Goal: Information Seeking & Learning: Compare options

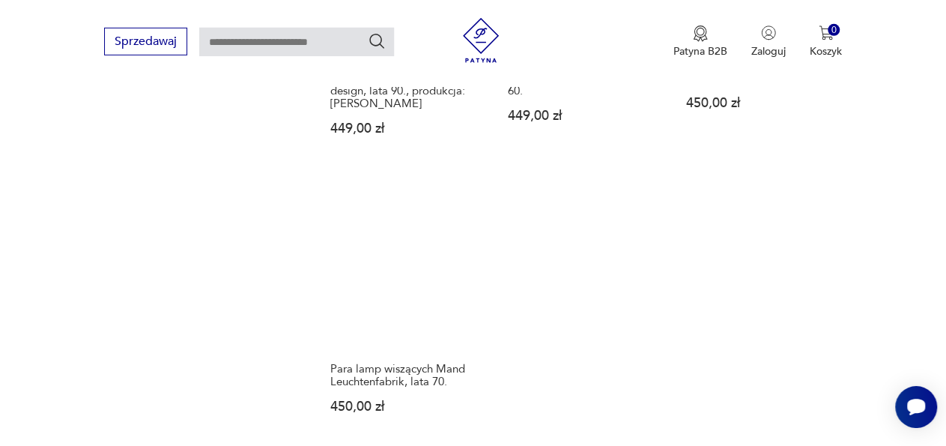
scroll to position [2066, 0]
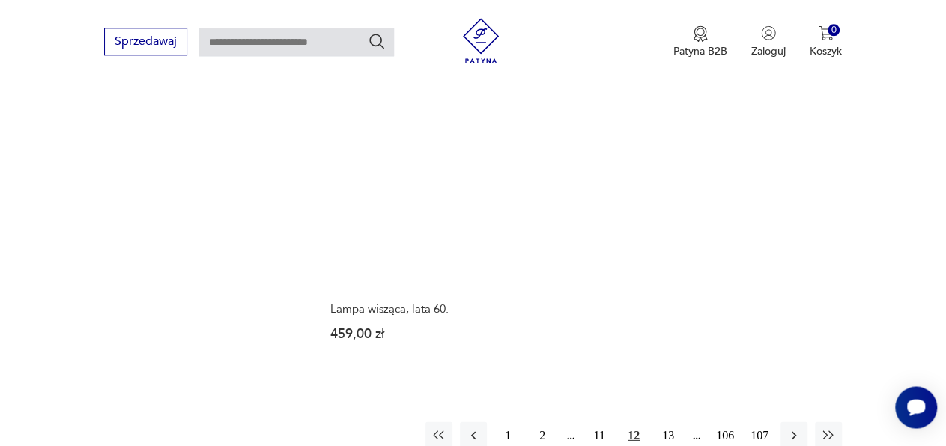
scroll to position [2066, 0]
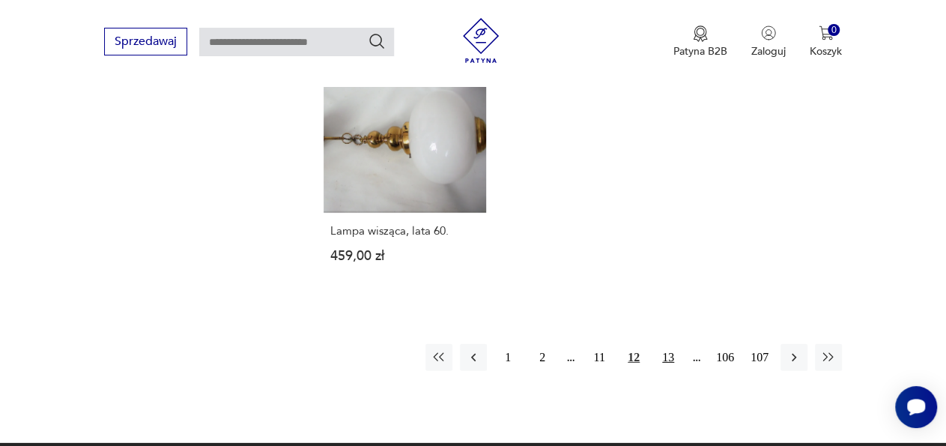
click at [676, 344] on button "13" at bounding box center [668, 357] width 27 height 27
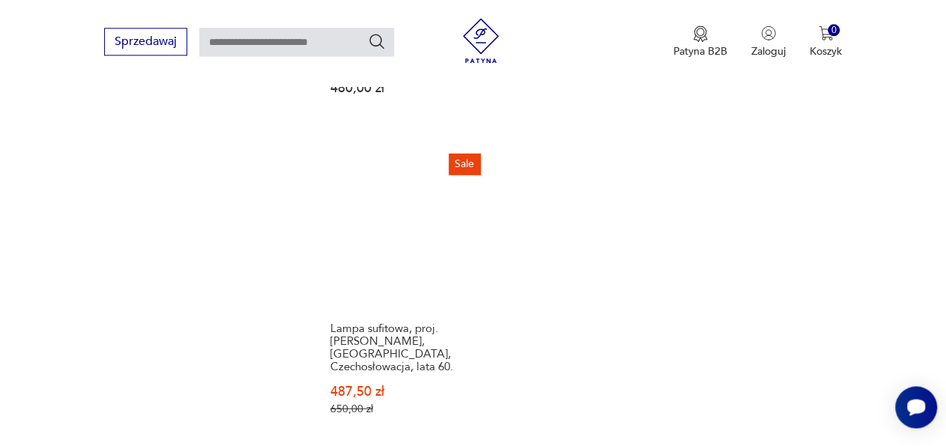
scroll to position [2105, 0]
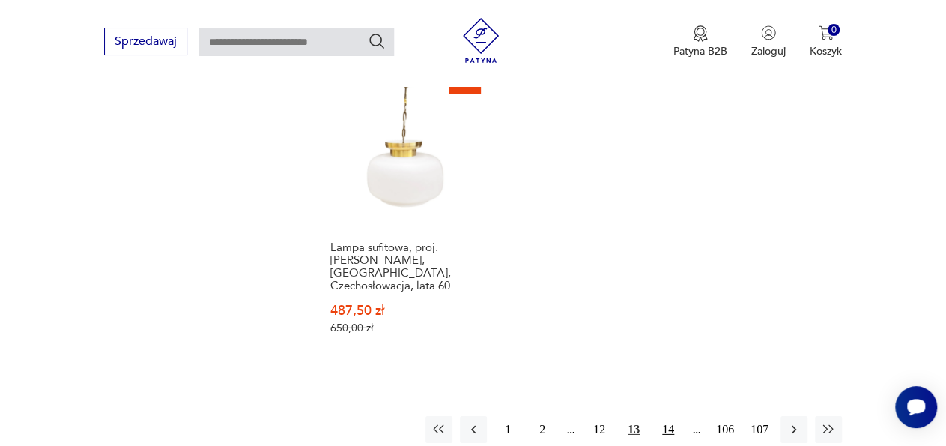
click at [665, 416] on button "14" at bounding box center [668, 429] width 27 height 27
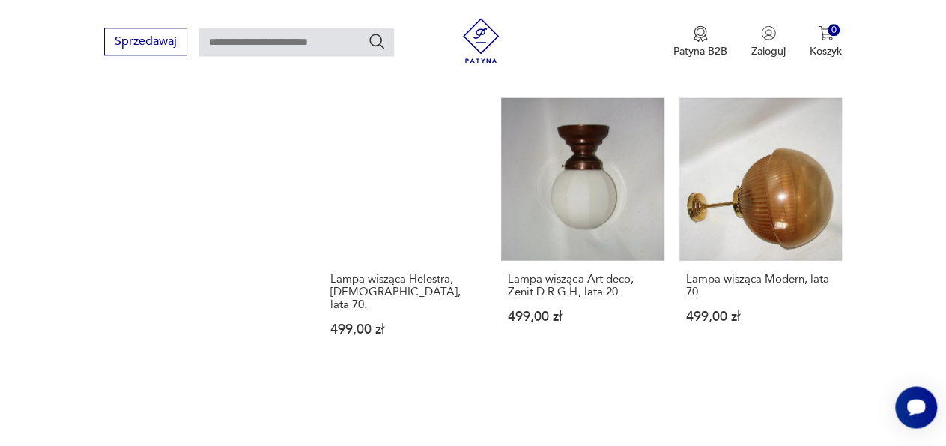
scroll to position [2066, 0]
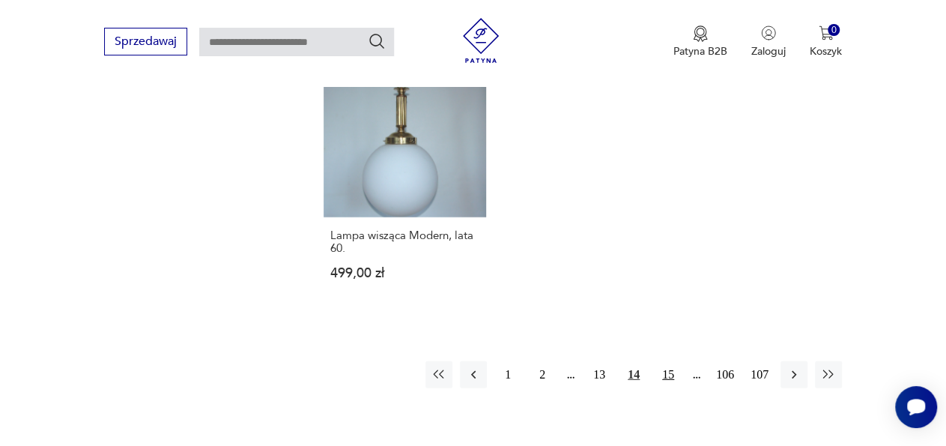
click at [670, 361] on button "15" at bounding box center [668, 374] width 27 height 27
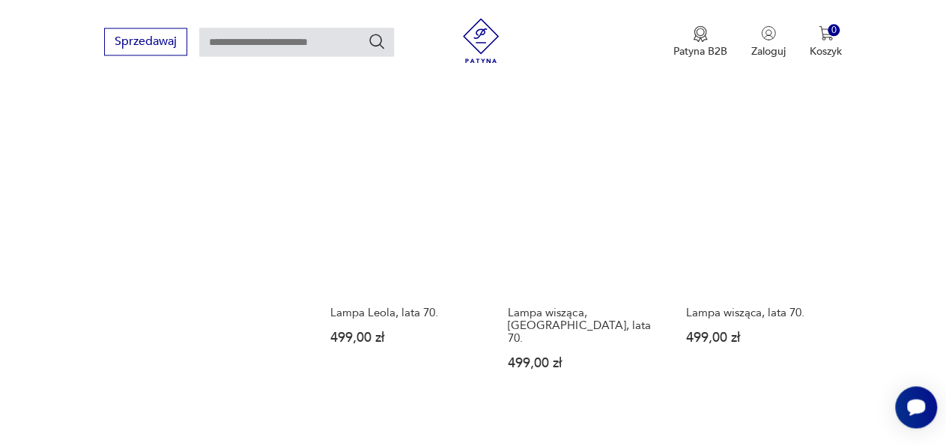
scroll to position [2066, 0]
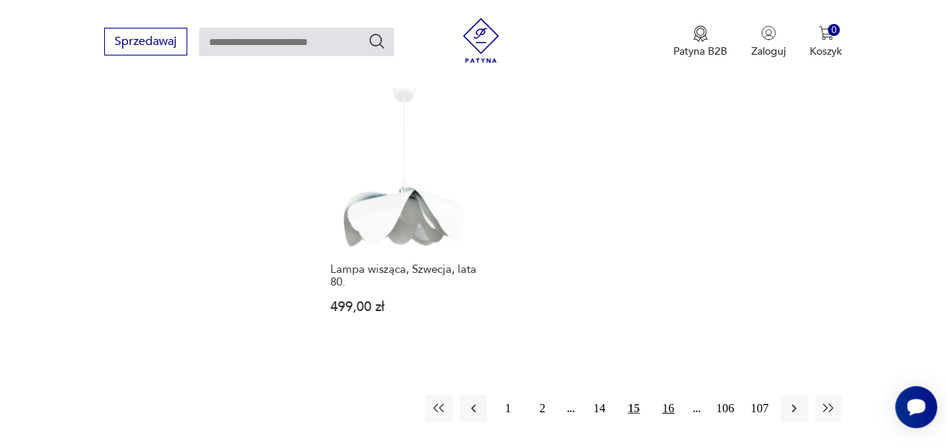
click at [668, 395] on button "16" at bounding box center [668, 408] width 27 height 27
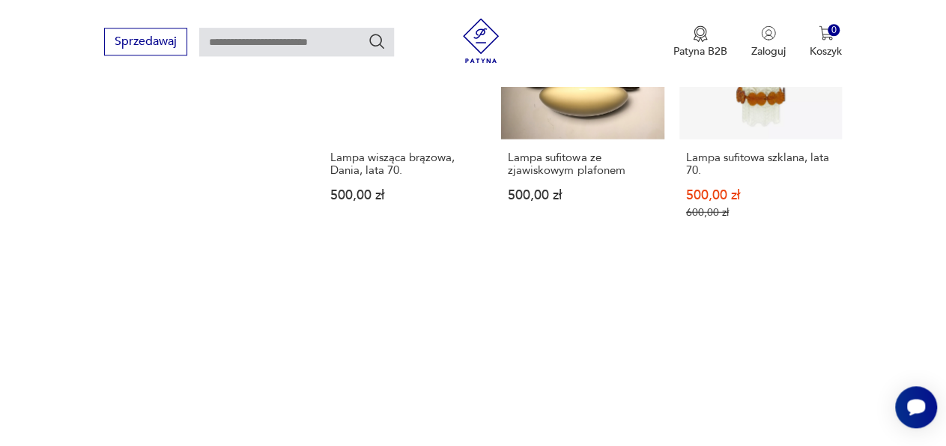
scroll to position [2066, 0]
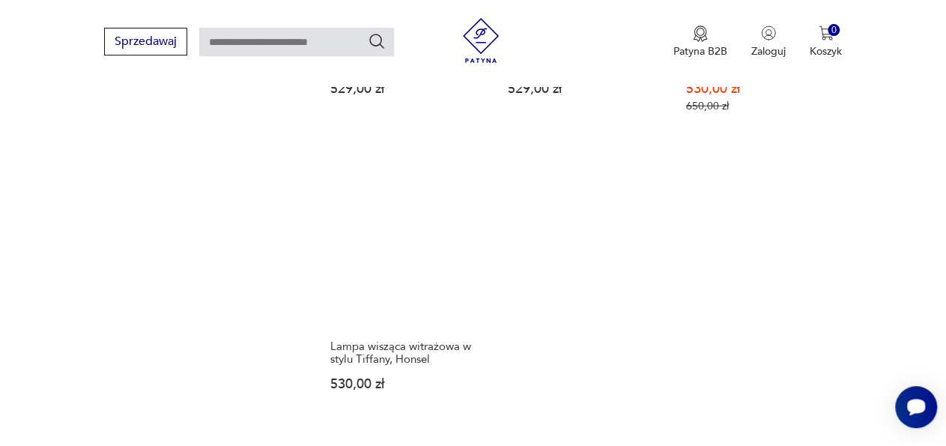
scroll to position [2066, 0]
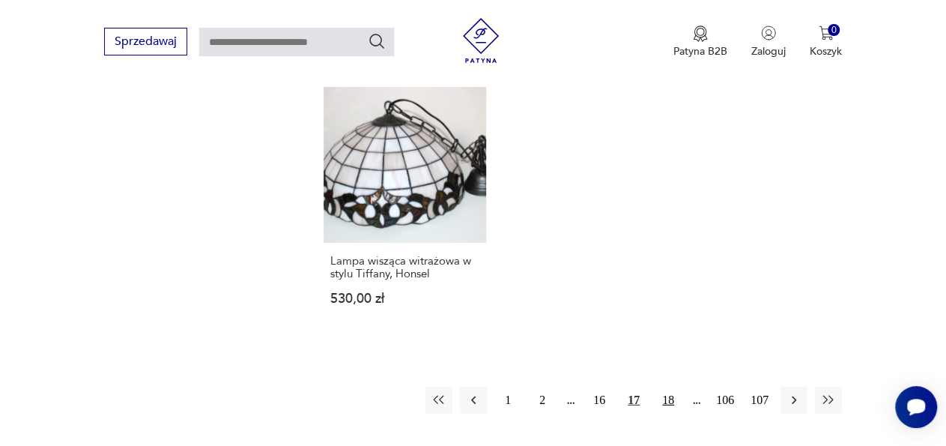
click at [668, 387] on button "18" at bounding box center [668, 400] width 27 height 27
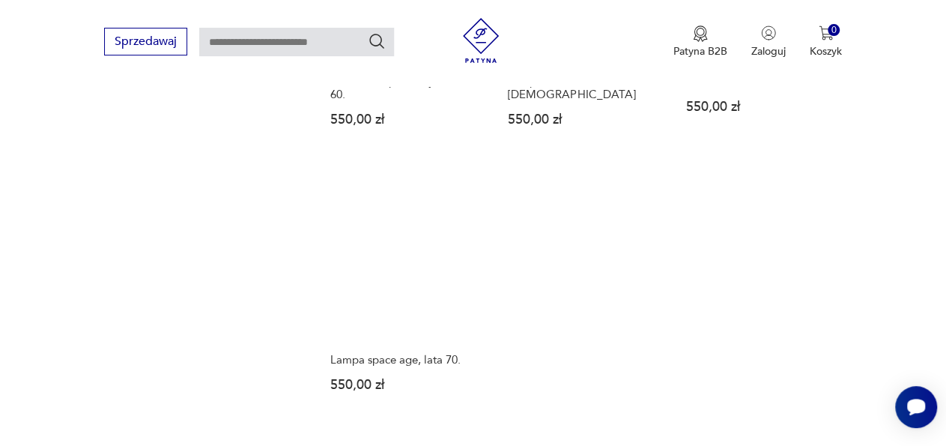
scroll to position [2006, 0]
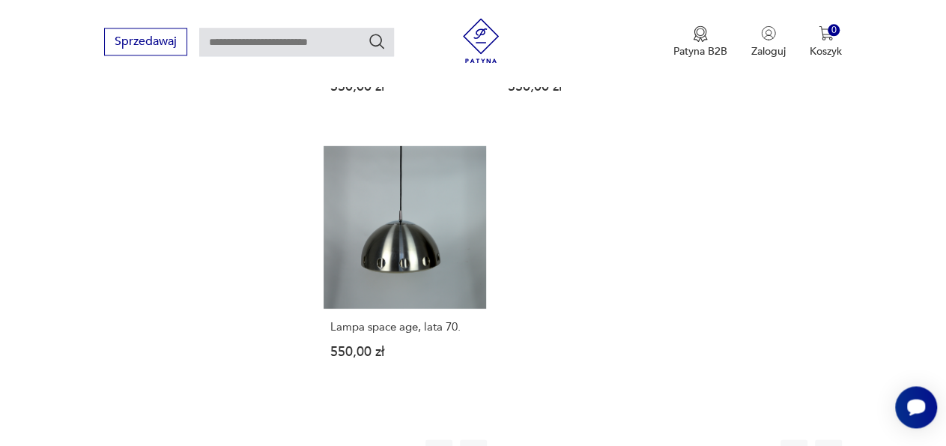
click at [672, 439] on button "19" at bounding box center [668, 452] width 27 height 27
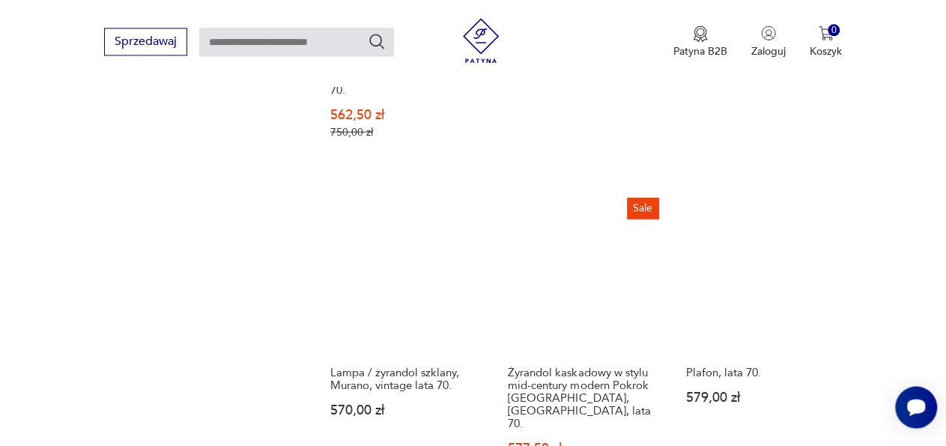
scroll to position [2066, 0]
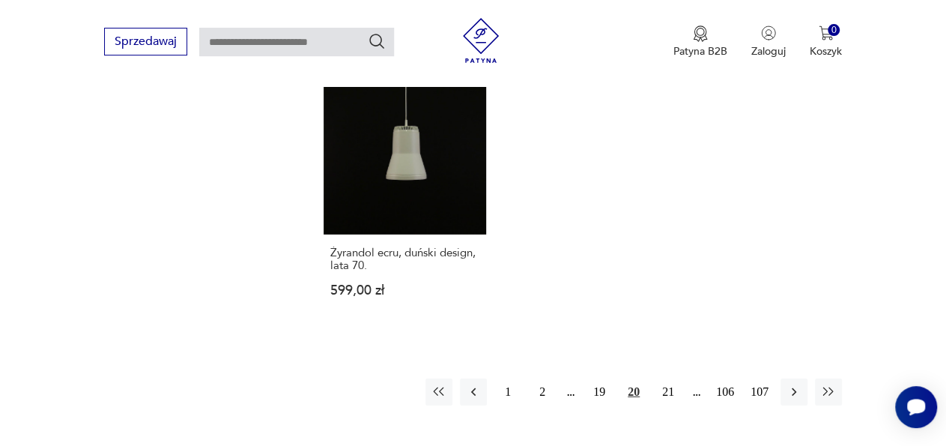
scroll to position [2178, 0]
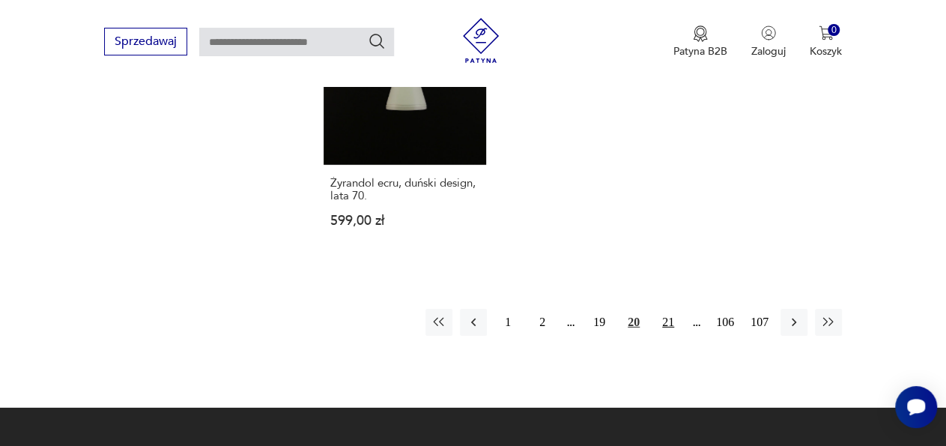
click at [672, 309] on button "21" at bounding box center [668, 322] width 27 height 27
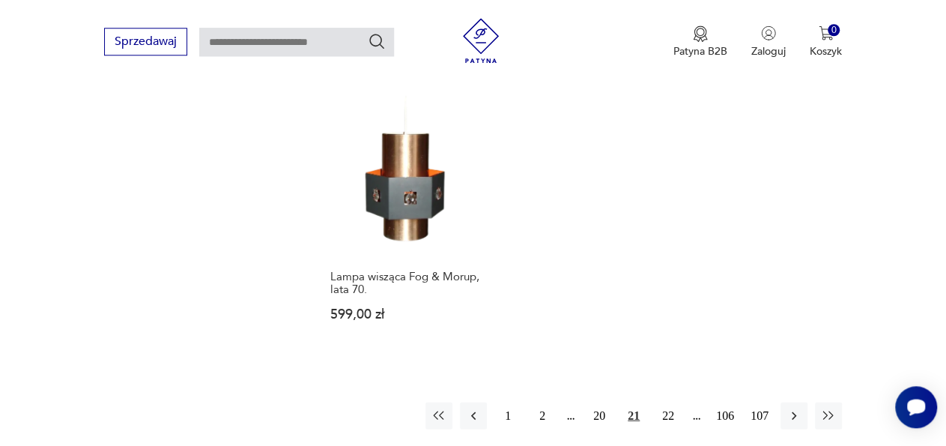
scroll to position [2061, 0]
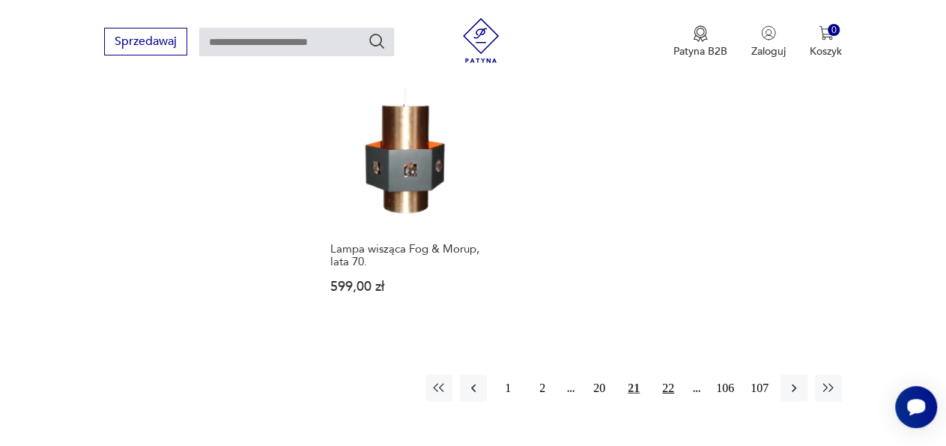
click at [668, 375] on button "22" at bounding box center [668, 388] width 27 height 27
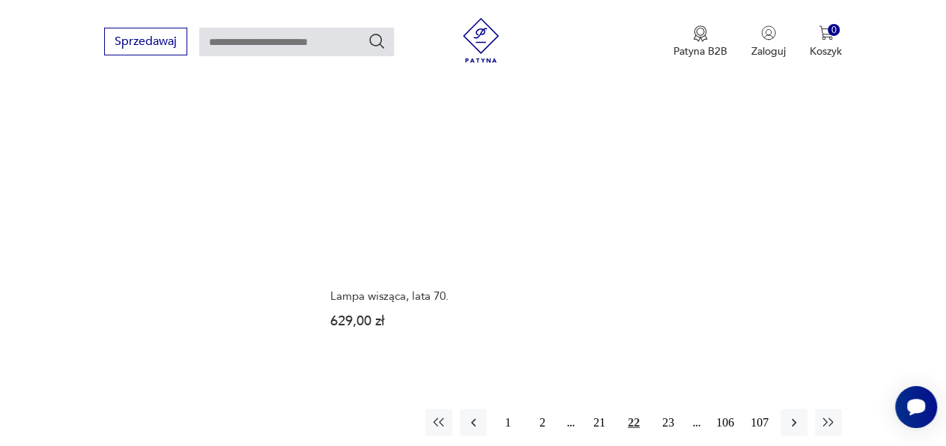
scroll to position [2022, 0]
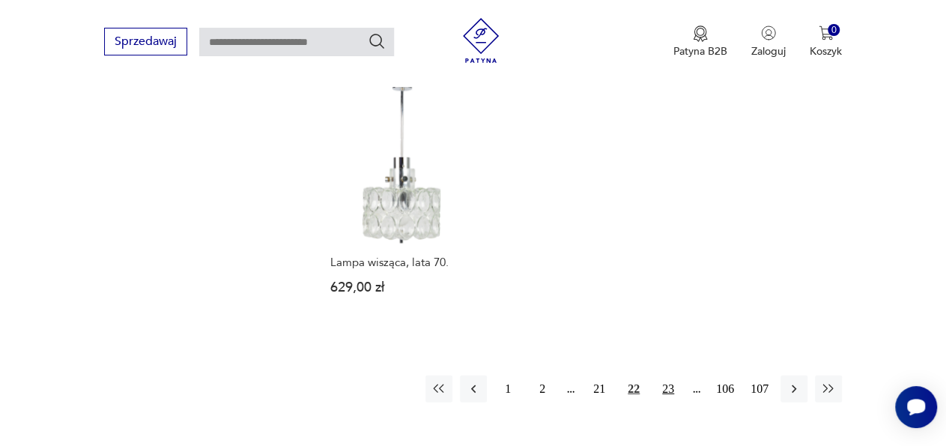
click at [671, 375] on button "23" at bounding box center [668, 388] width 27 height 27
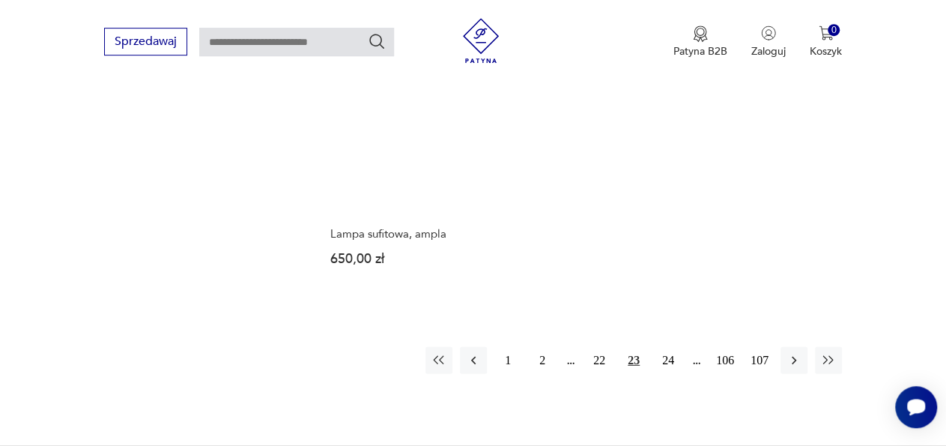
scroll to position [2090, 0]
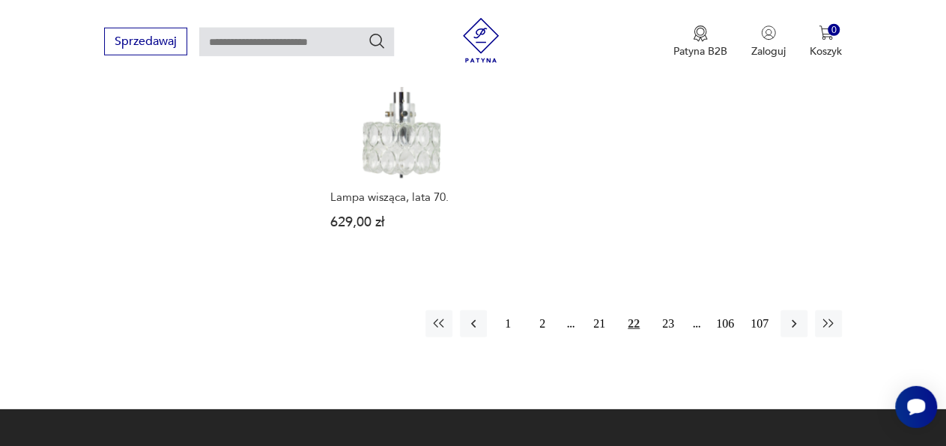
scroll to position [2150, 0]
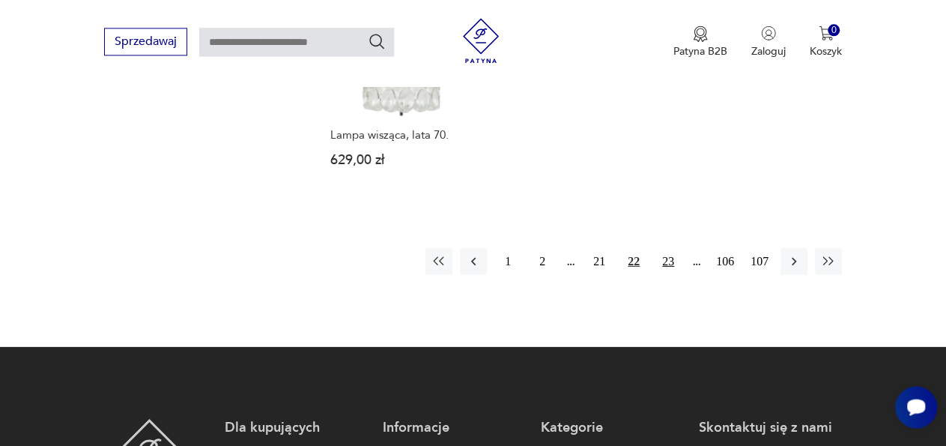
click at [673, 247] on button "23" at bounding box center [668, 260] width 27 height 27
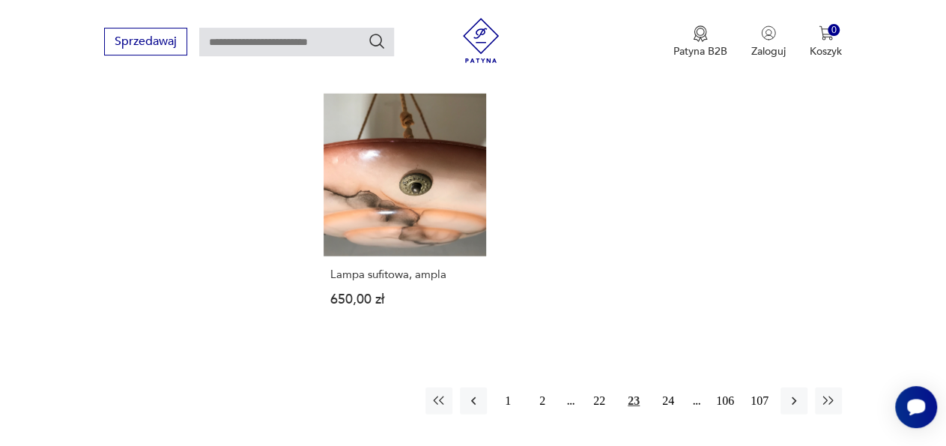
scroll to position [2066, 0]
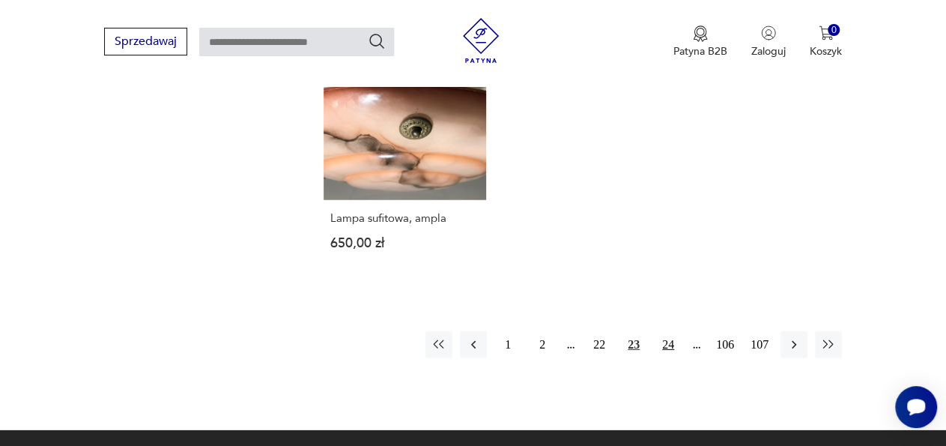
click at [663, 331] on button "24" at bounding box center [668, 344] width 27 height 27
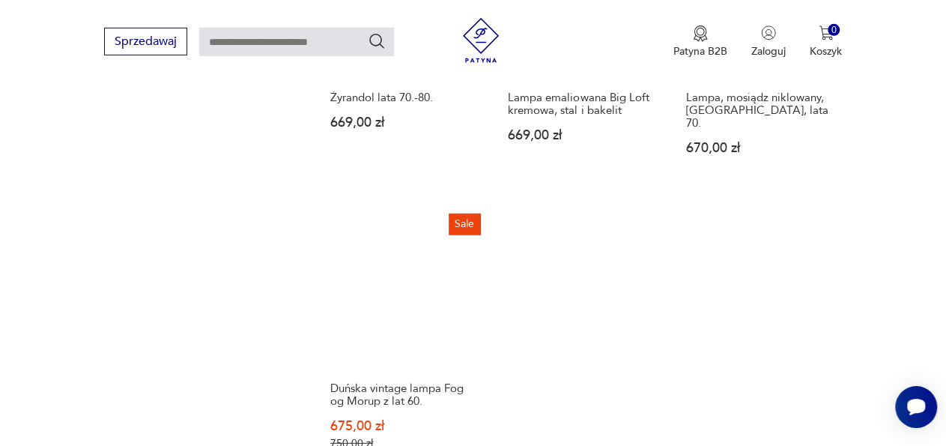
scroll to position [2066, 0]
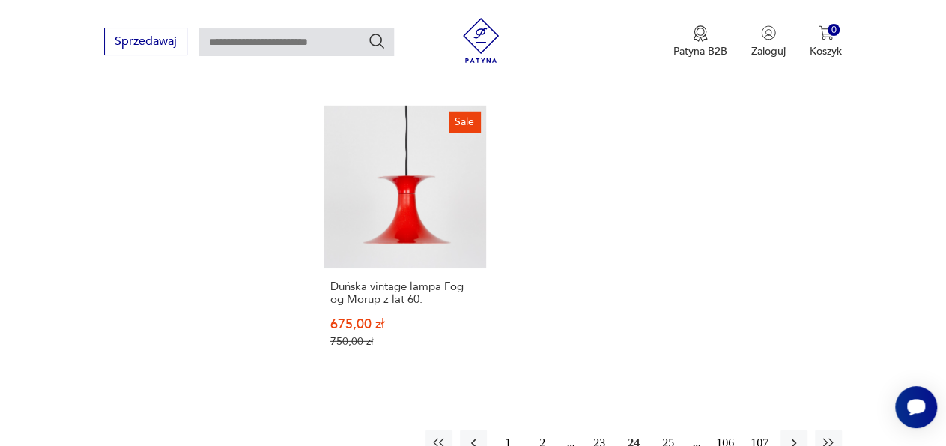
click at [663, 429] on button "25" at bounding box center [668, 442] width 27 height 27
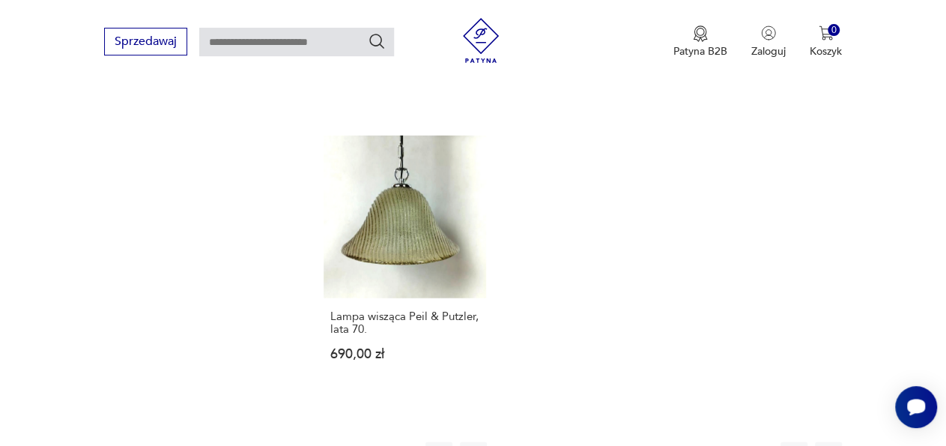
scroll to position [2066, 0]
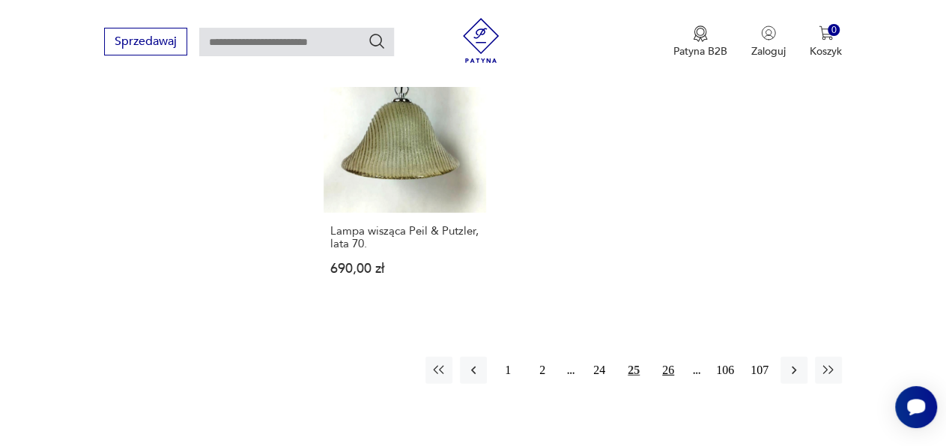
click at [666, 357] on button "26" at bounding box center [668, 370] width 27 height 27
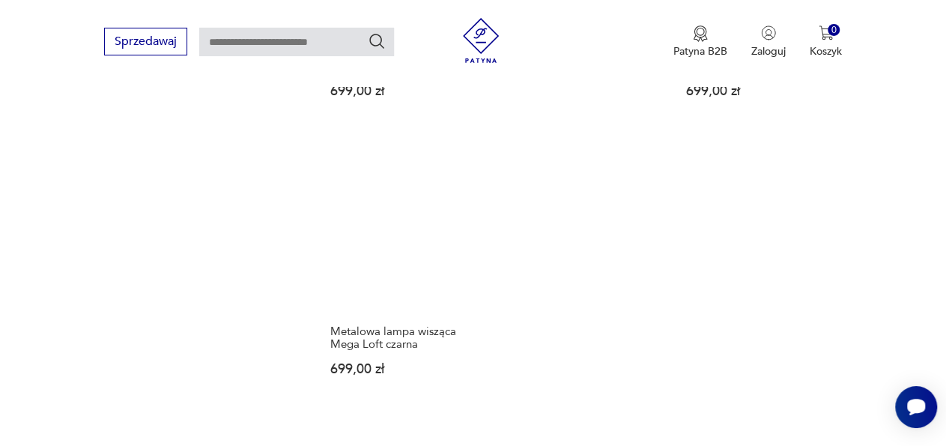
scroll to position [2066, 0]
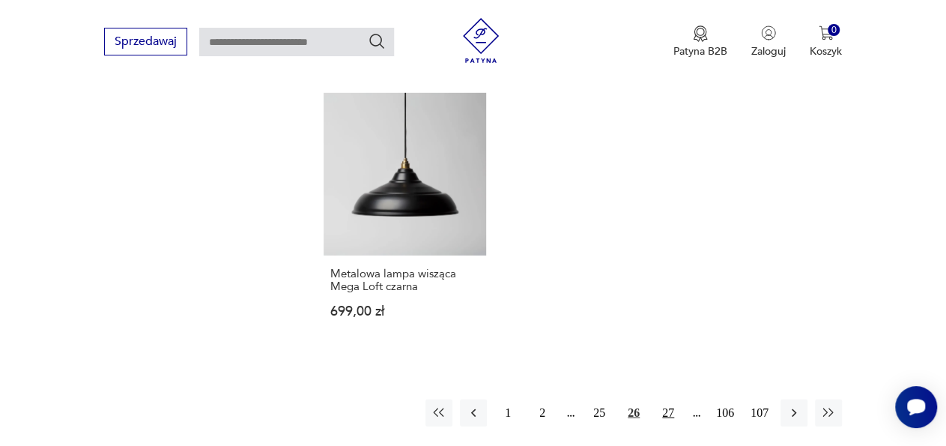
click at [666, 399] on button "27" at bounding box center [668, 412] width 27 height 27
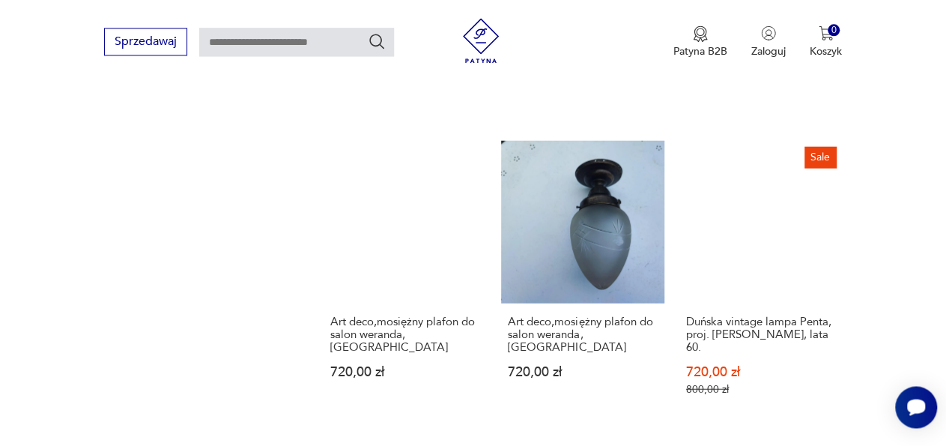
scroll to position [2066, 0]
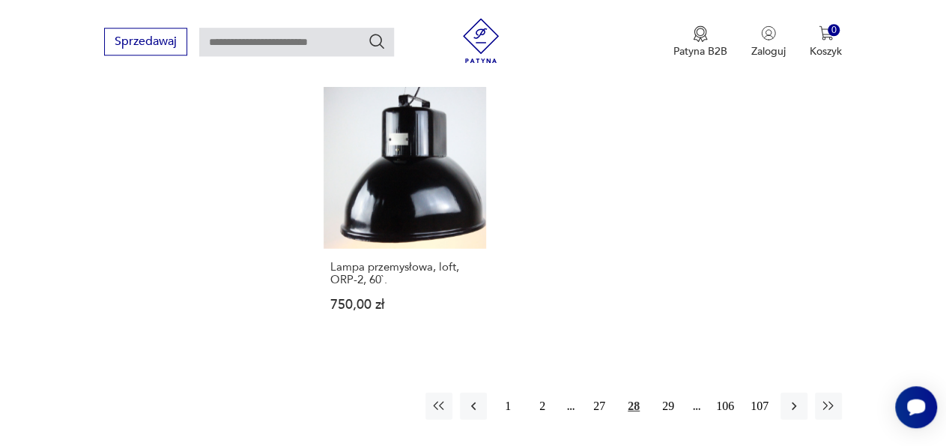
scroll to position [2066, 0]
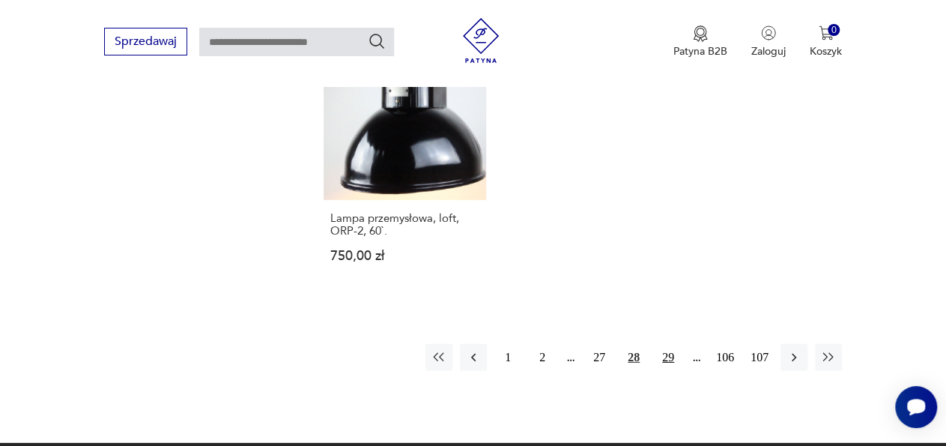
click at [674, 344] on button "29" at bounding box center [668, 357] width 27 height 27
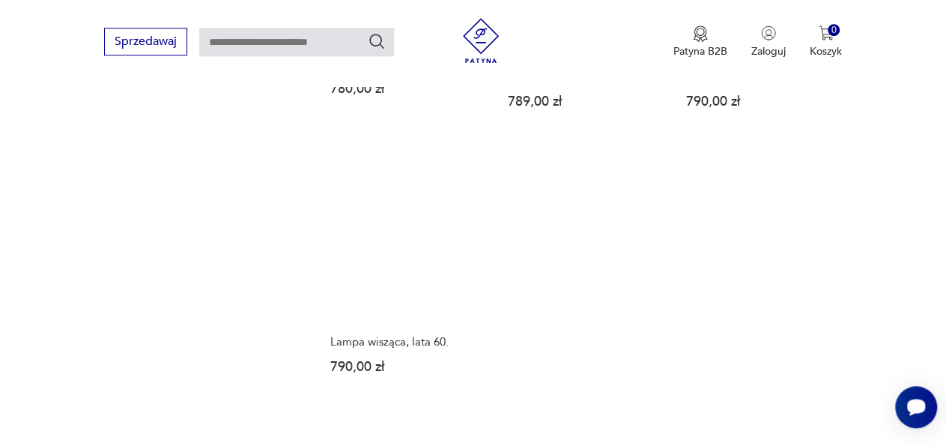
scroll to position [2066, 0]
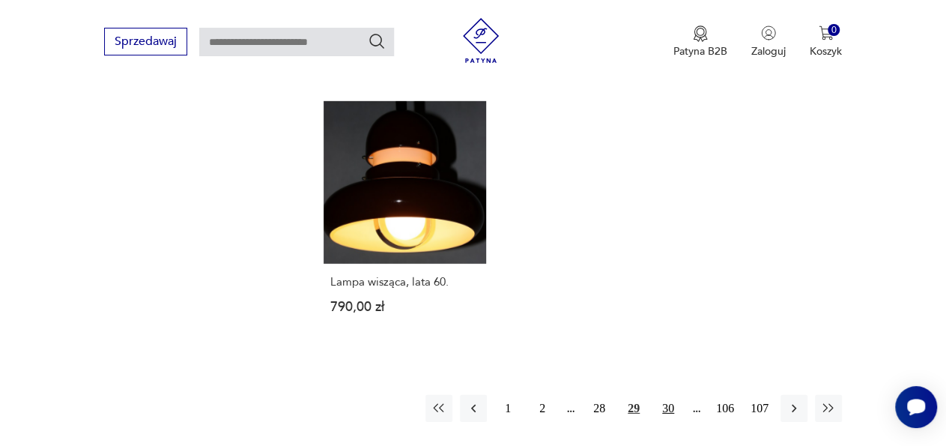
click at [671, 395] on button "30" at bounding box center [668, 408] width 27 height 27
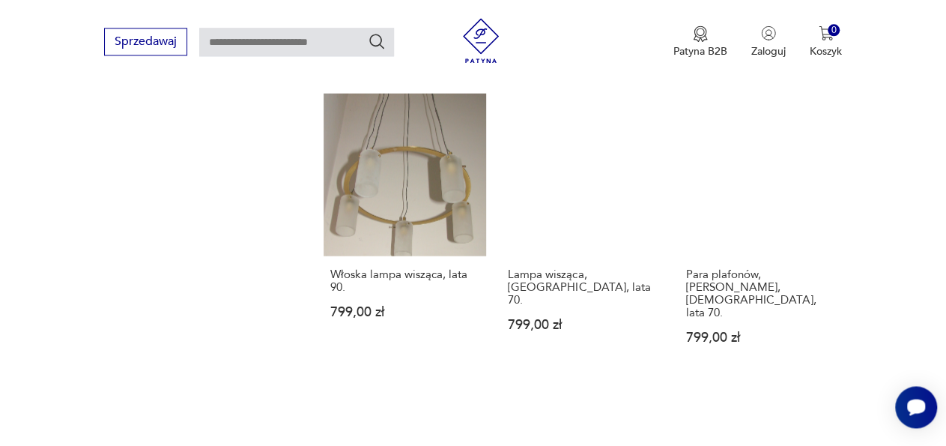
scroll to position [2066, 0]
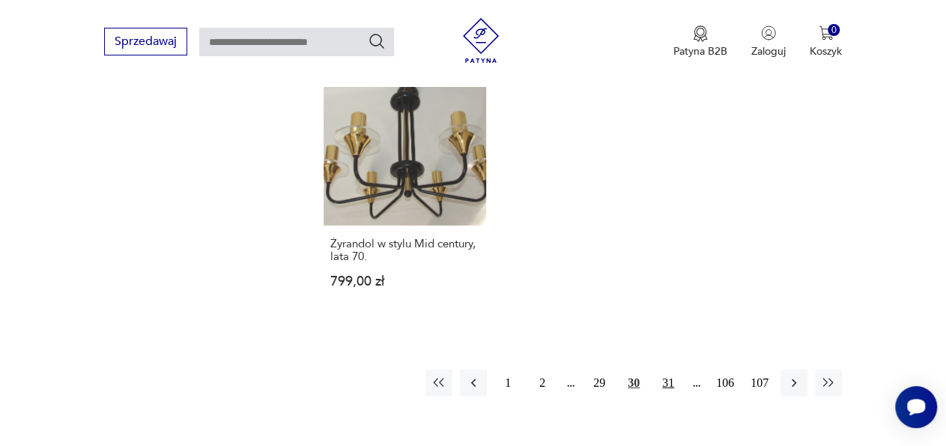
click at [668, 369] on button "31" at bounding box center [668, 382] width 27 height 27
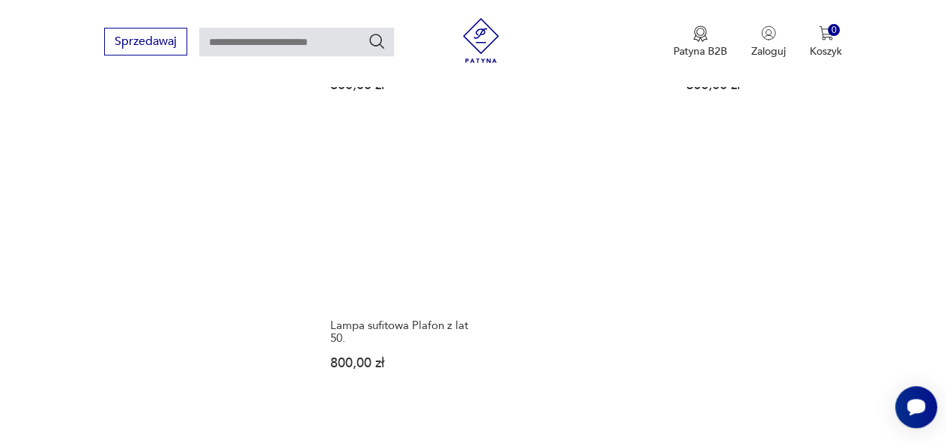
scroll to position [2066, 0]
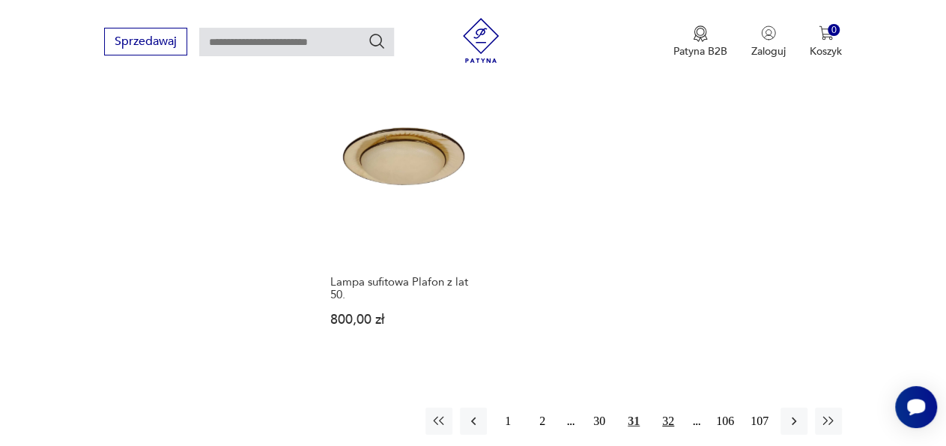
click at [668, 408] on button "32" at bounding box center [668, 421] width 27 height 27
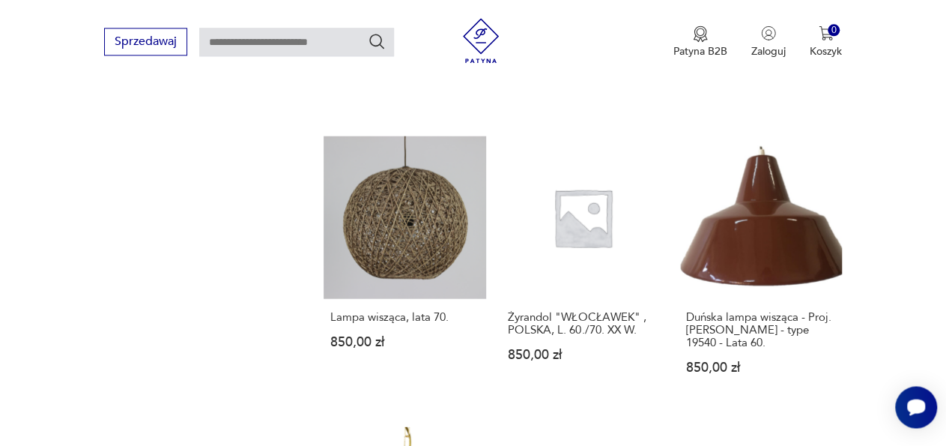
click at [771, 264] on link "Duńska lampa wisząca - Proj. Louis Poulsen - type 19540 - Lata 60. 850,00 zł" at bounding box center [761, 269] width 163 height 267
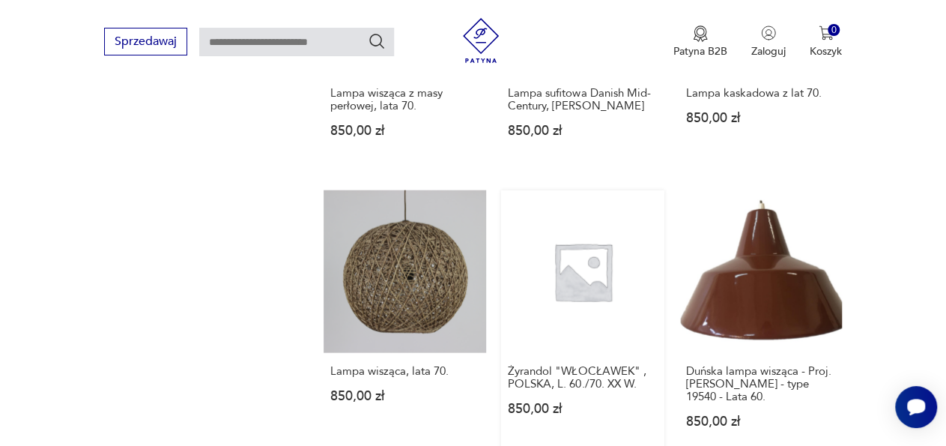
scroll to position [2012, 0]
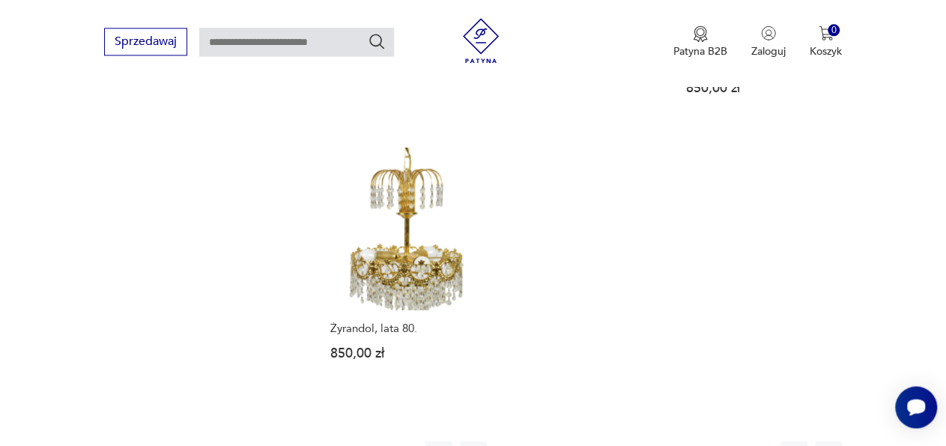
click at [663, 441] on button "33" at bounding box center [668, 454] width 27 height 27
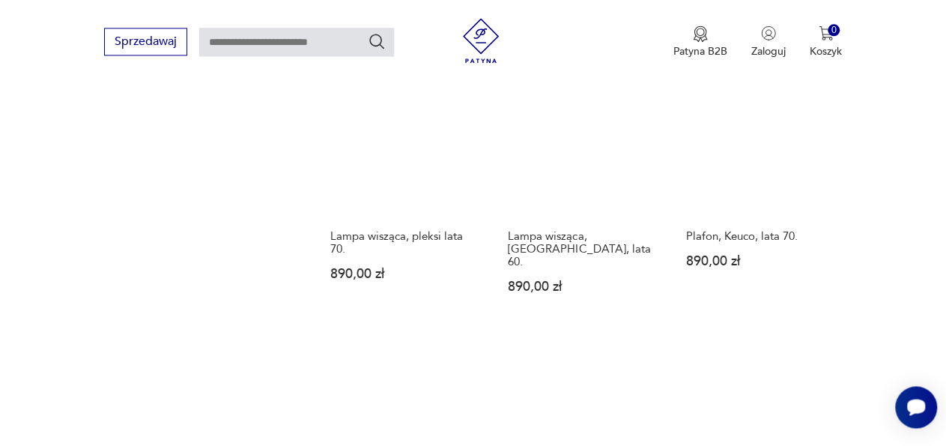
scroll to position [2066, 0]
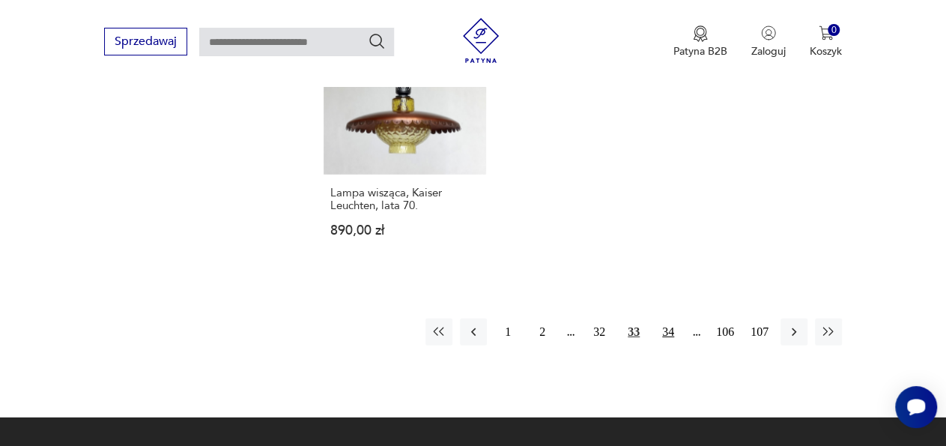
click at [669, 318] on button "34" at bounding box center [668, 331] width 27 height 27
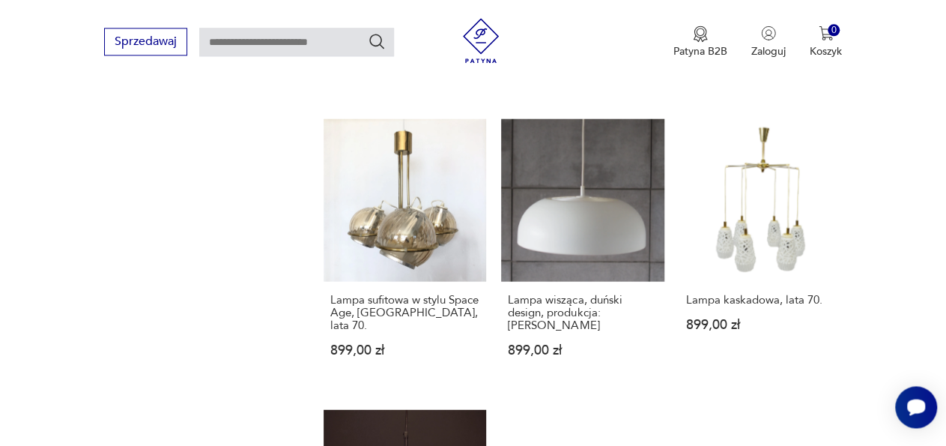
scroll to position [2066, 0]
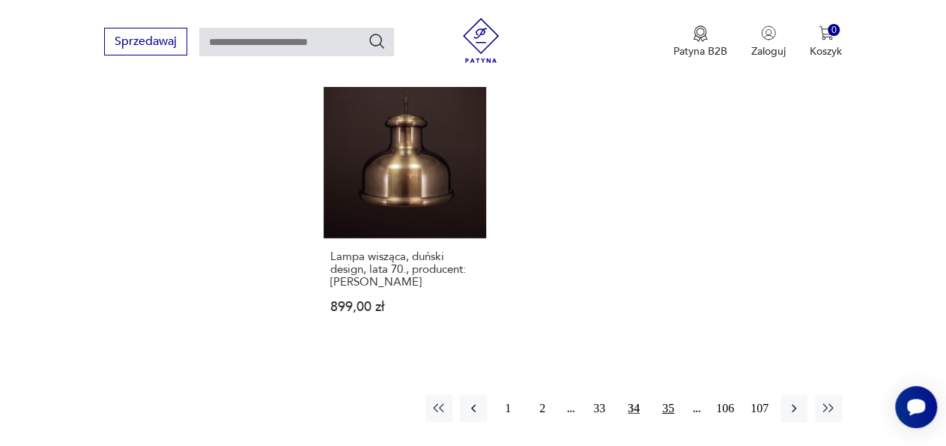
click at [668, 395] on button "35" at bounding box center [668, 408] width 27 height 27
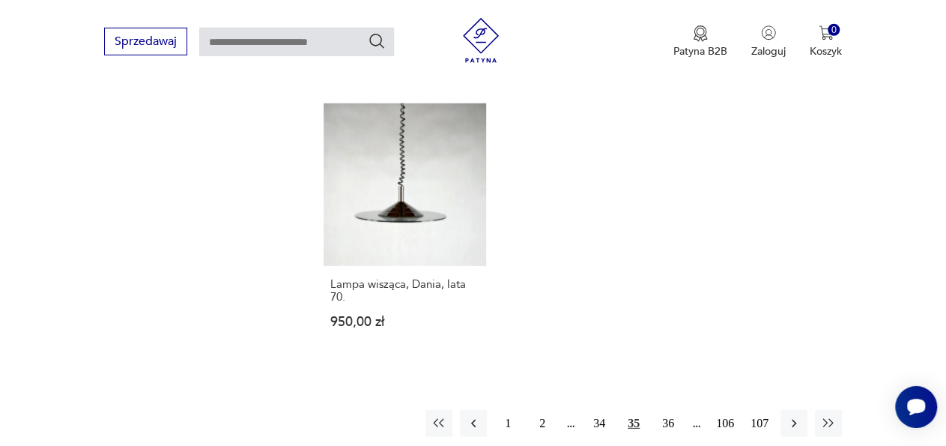
scroll to position [2066, 0]
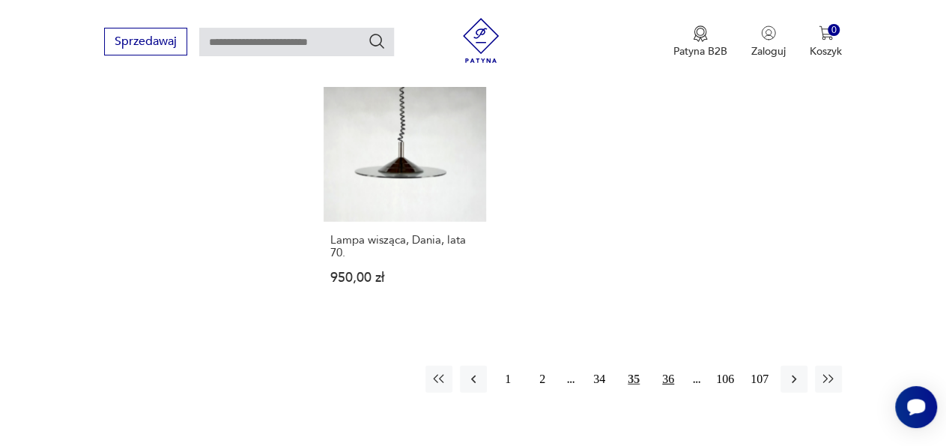
click at [665, 376] on button "36" at bounding box center [668, 379] width 27 height 27
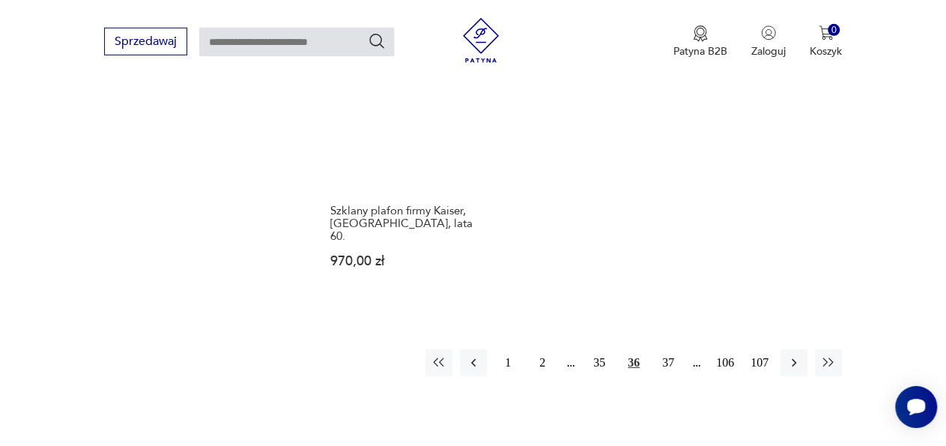
scroll to position [2123, 0]
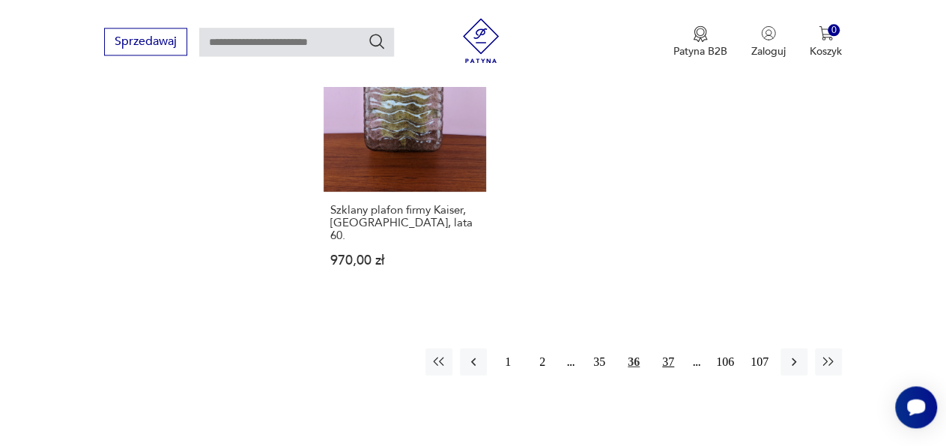
click at [665, 348] on button "37" at bounding box center [668, 361] width 27 height 27
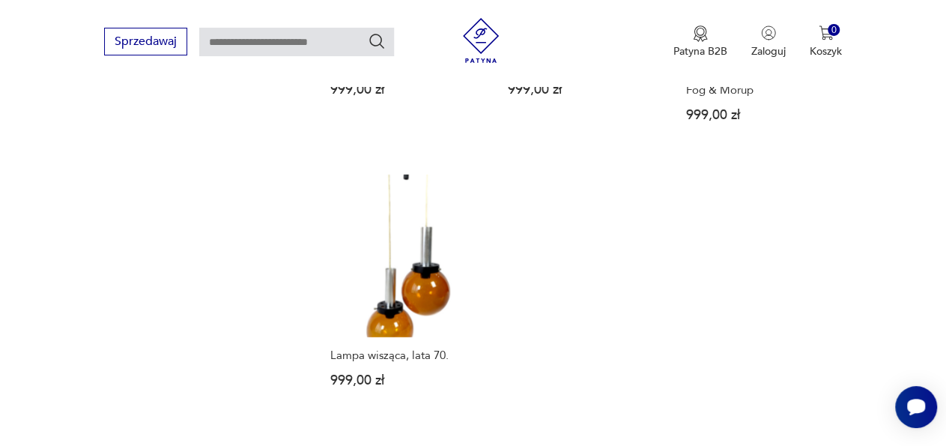
scroll to position [2066, 0]
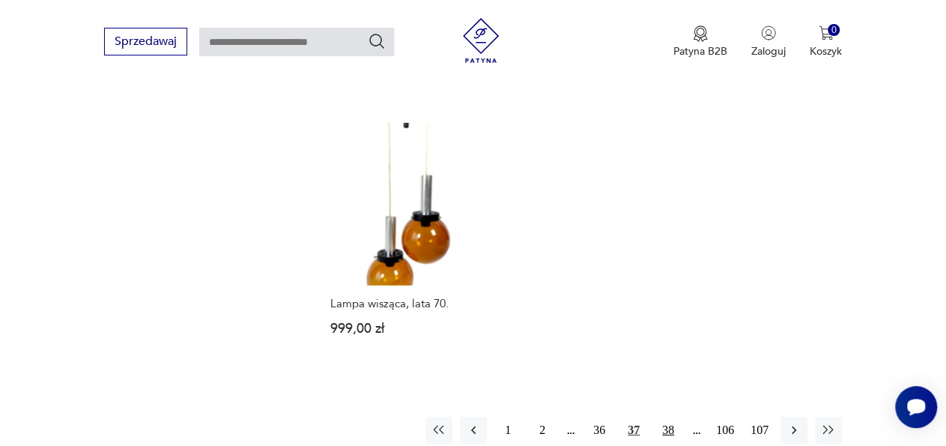
click at [668, 417] on button "38" at bounding box center [668, 430] width 27 height 27
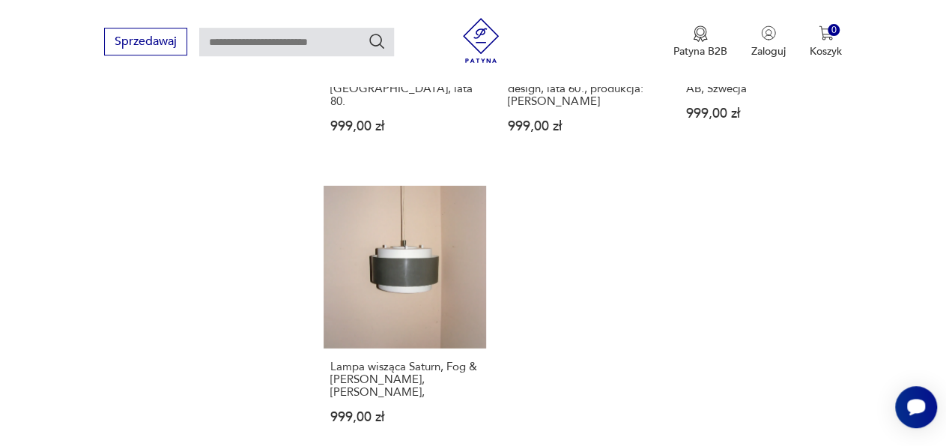
scroll to position [2066, 0]
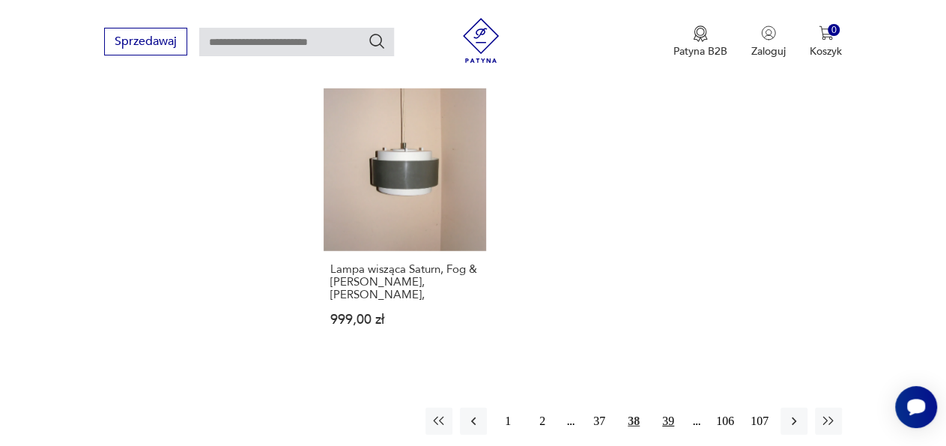
click at [671, 408] on button "39" at bounding box center [668, 421] width 27 height 27
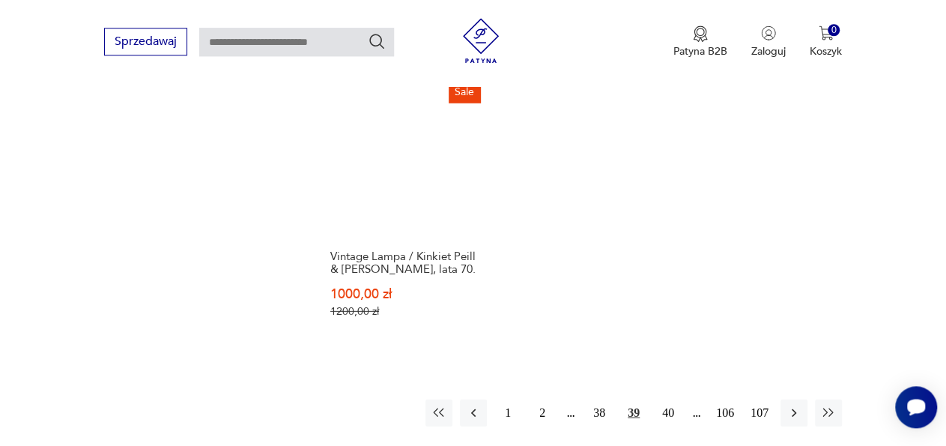
scroll to position [2144, 0]
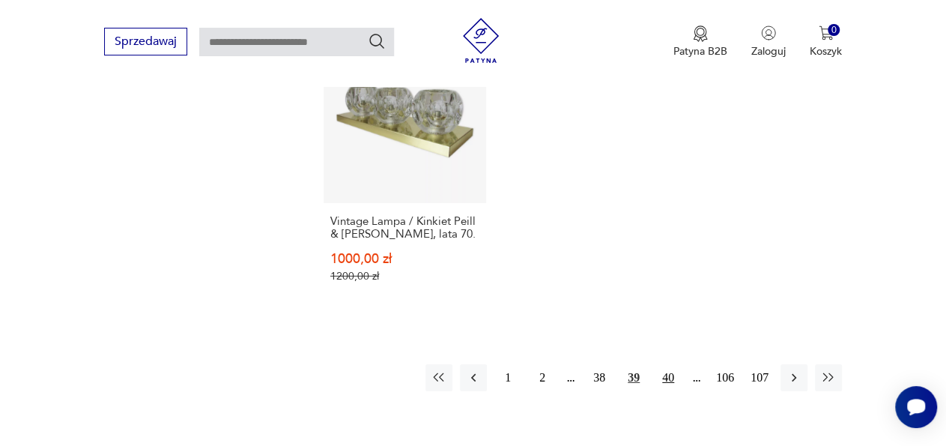
click at [665, 364] on button "40" at bounding box center [668, 377] width 27 height 27
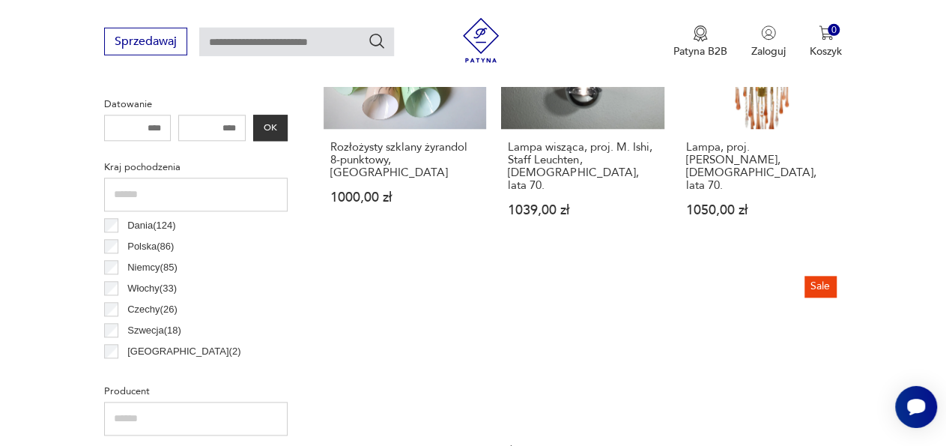
scroll to position [731, 0]
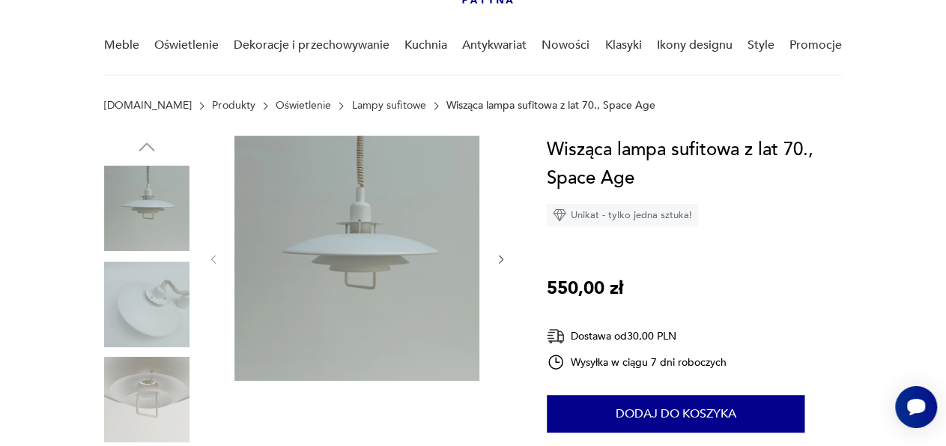
scroll to position [117, 0]
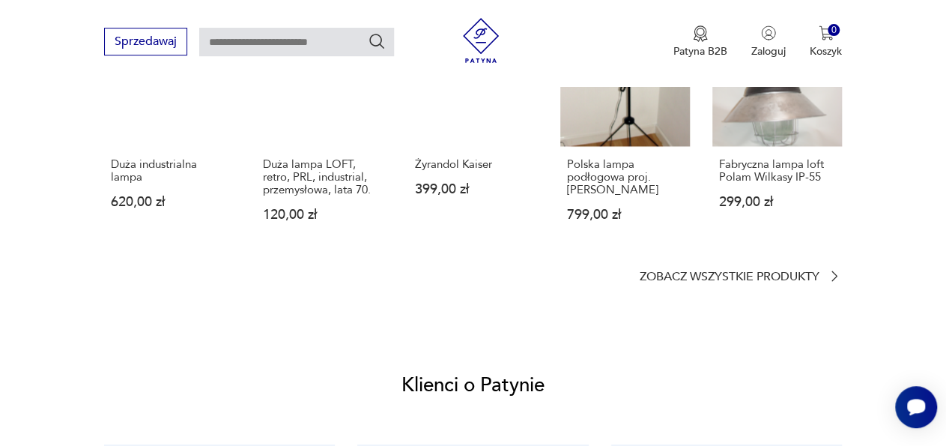
scroll to position [1205, 0]
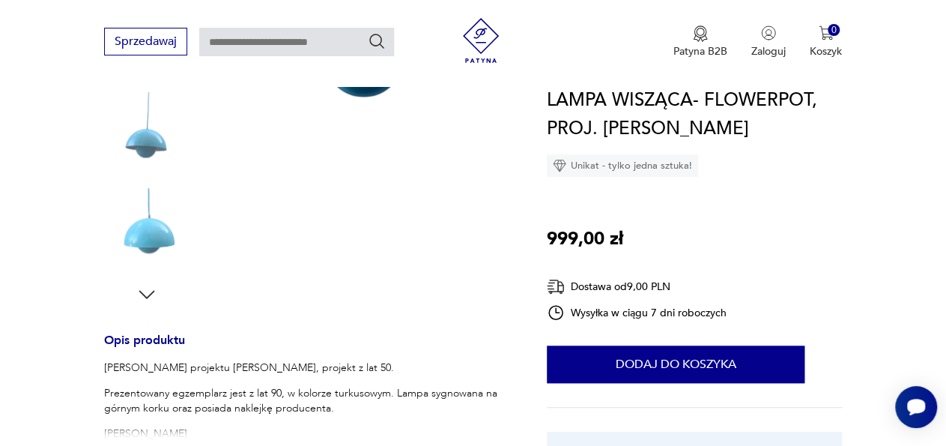
scroll to position [420, 0]
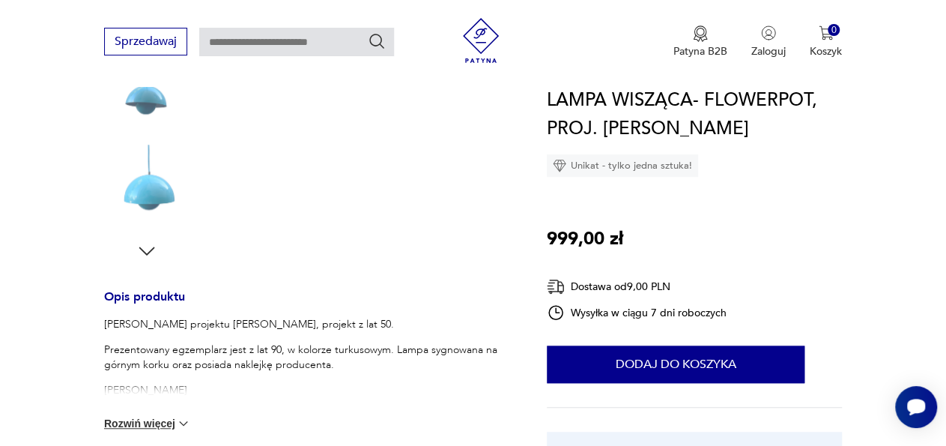
click at [150, 420] on button "Rozwiń więcej" at bounding box center [147, 423] width 87 height 15
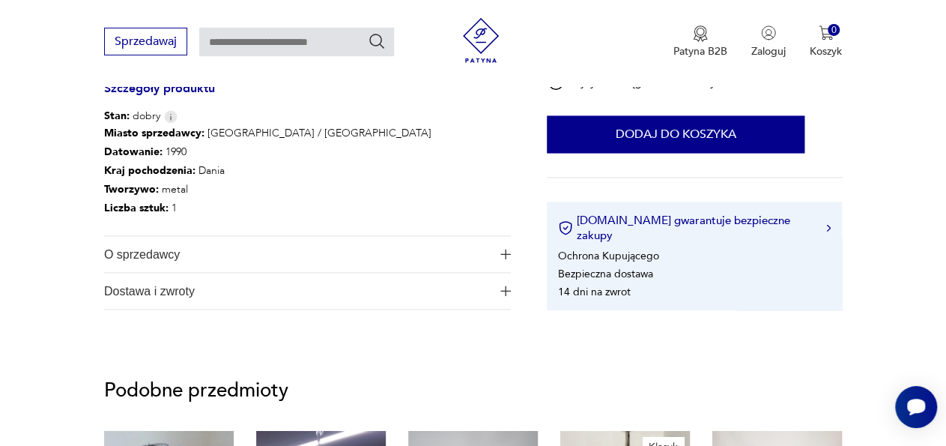
scroll to position [857, 0]
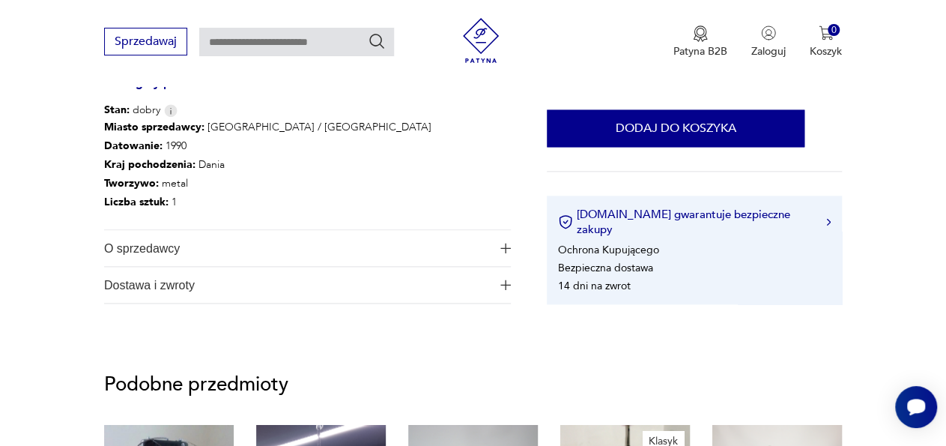
click at [510, 243] on span "button" at bounding box center [505, 248] width 11 height 10
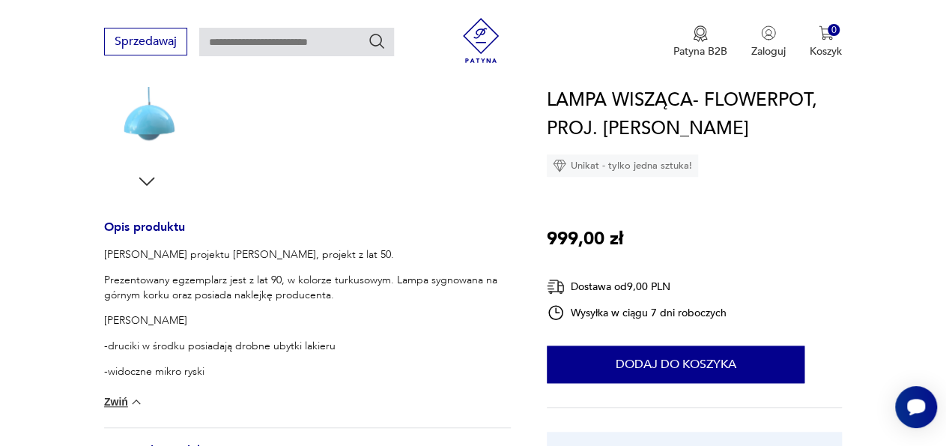
scroll to position [155, 0]
